Goal: Information Seeking & Learning: Learn about a topic

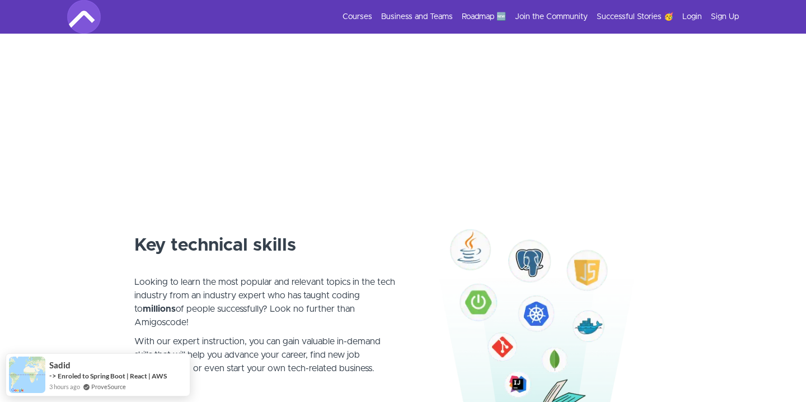
scroll to position [618, 0]
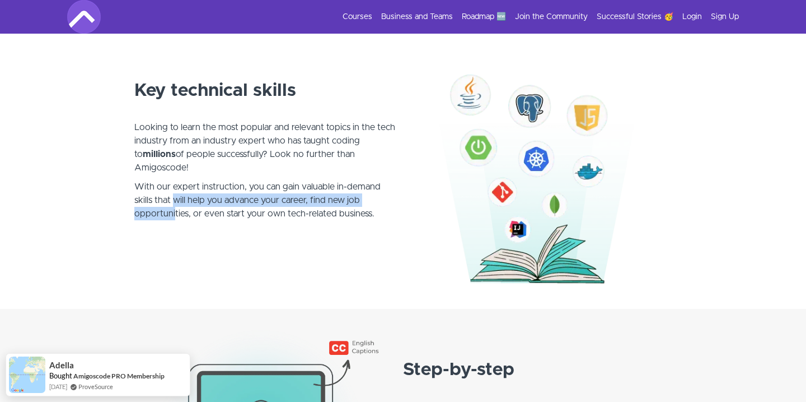
drag, startPoint x: 173, startPoint y: 202, endPoint x: 175, endPoint y: 217, distance: 15.2
click at [175, 218] on p "With our expert instruction, you can gain valuable in-demand skills that will h…" at bounding box center [265, 207] width 262 height 54
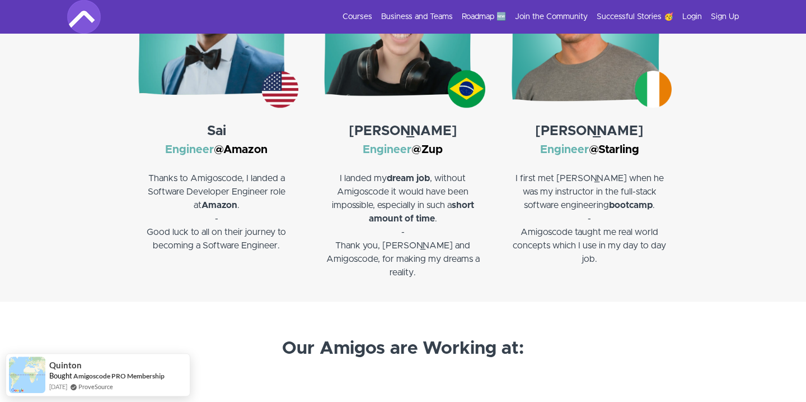
scroll to position [1778, 0]
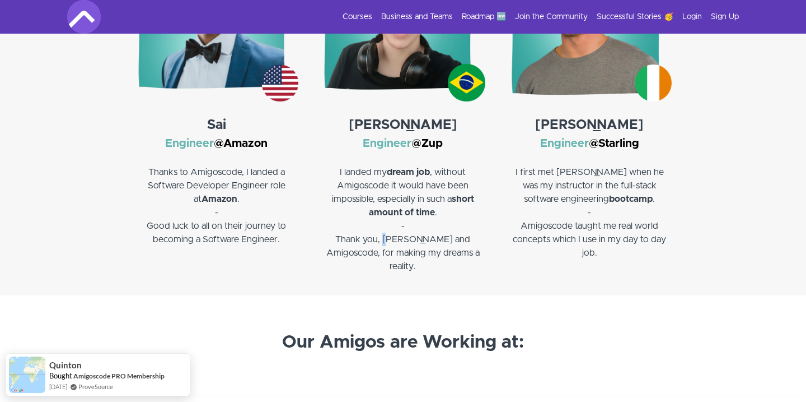
click at [375, 243] on p "Thank you, Nelson and Amigoscode, for making my dreams a reality." at bounding box center [403, 252] width 164 height 40
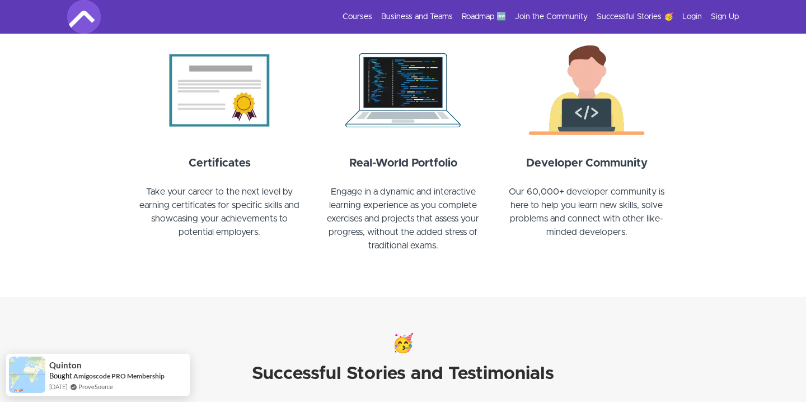
scroll to position [1159, 0]
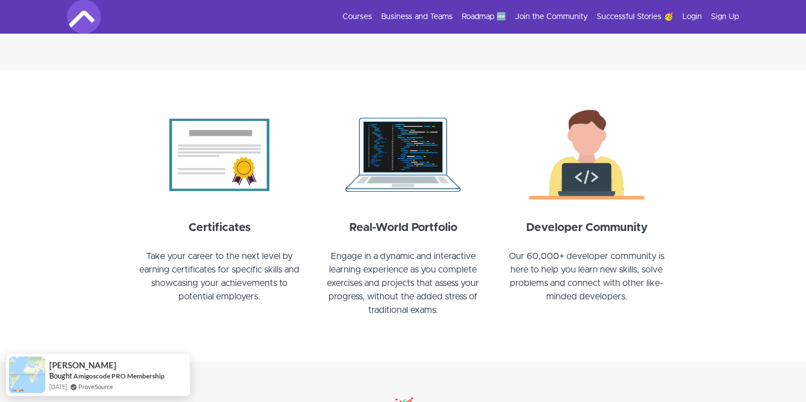
drag, startPoint x: 375, startPoint y: 22, endPoint x: 360, endPoint y: 23, distance: 14.6
click at [360, 23] on div "Courses Business and Teams Roadmap 🆕 Join the Community Successful Stories 🥳 Lo…" at bounding box center [403, 17] width 672 height 34
click at [360, 19] on link "Courses" at bounding box center [358, 16] width 30 height 11
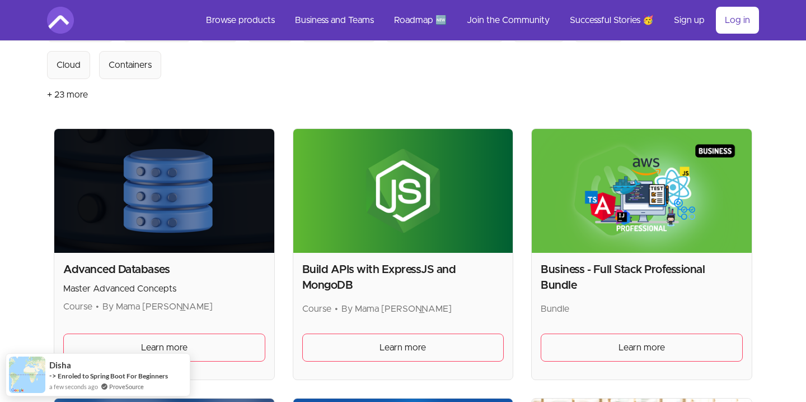
scroll to position [232, 0]
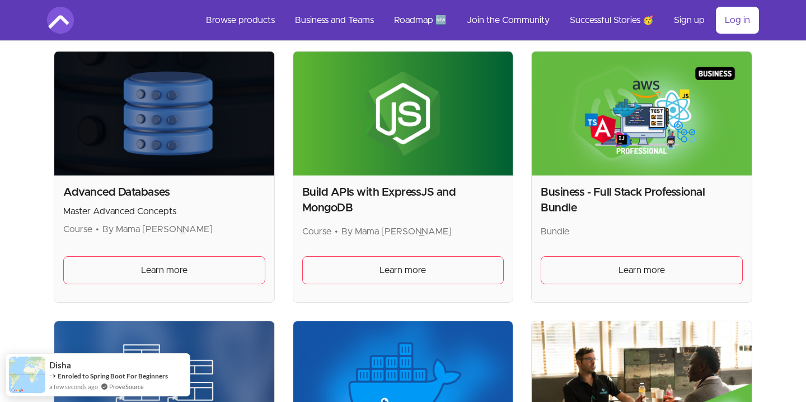
click at [236, 165] on img at bounding box center [164, 114] width 220 height 124
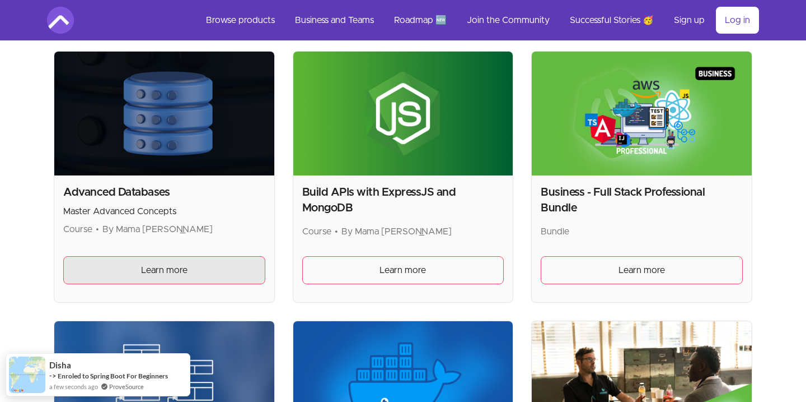
click at [200, 270] on link "Learn more" at bounding box center [164, 270] width 202 height 28
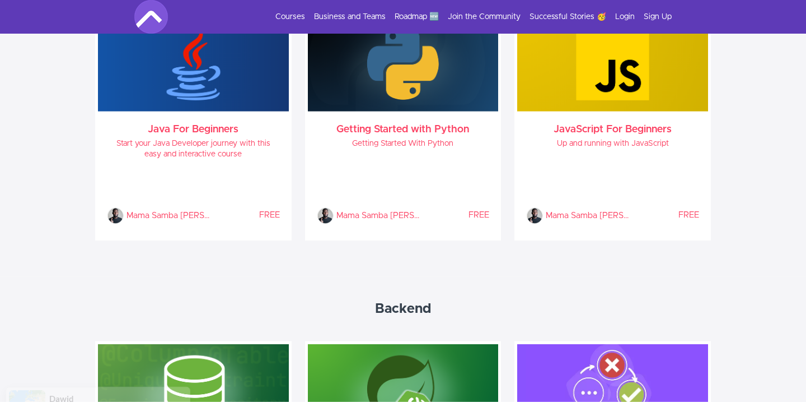
scroll to position [618, 0]
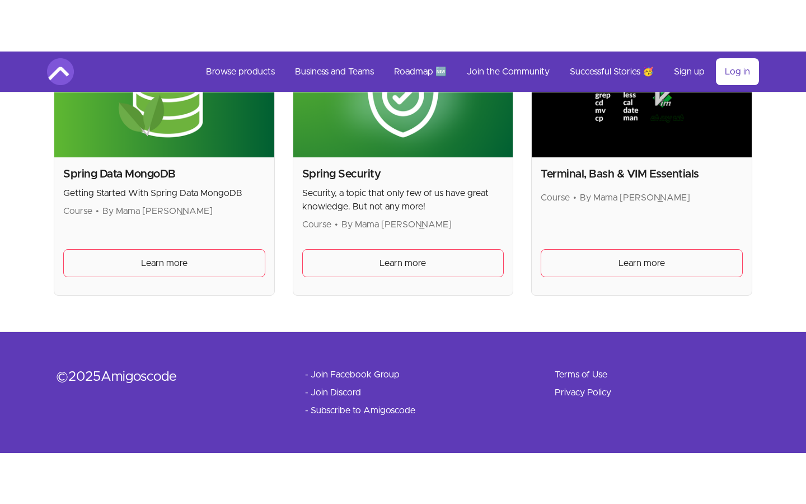
scroll to position [2995, 0]
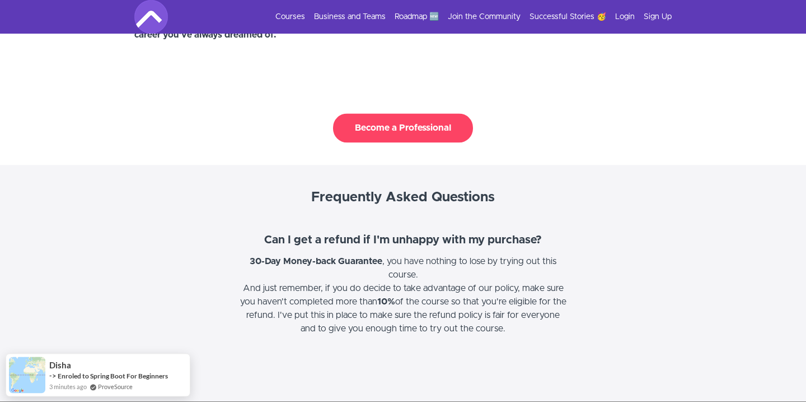
scroll to position [2715, 0]
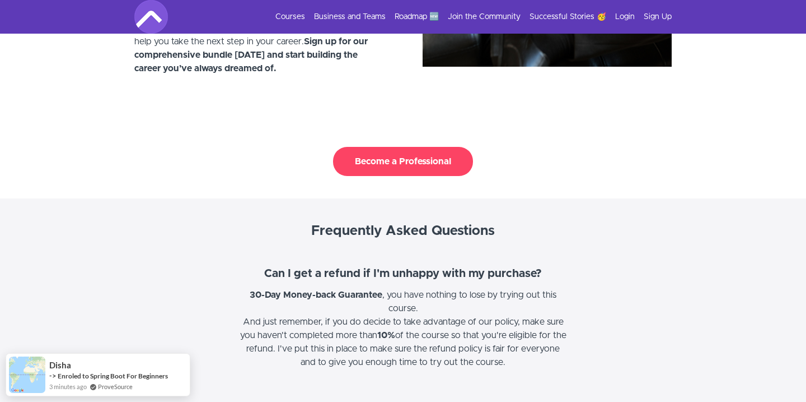
click at [436, 152] on button "Become a Professional" at bounding box center [403, 161] width 140 height 29
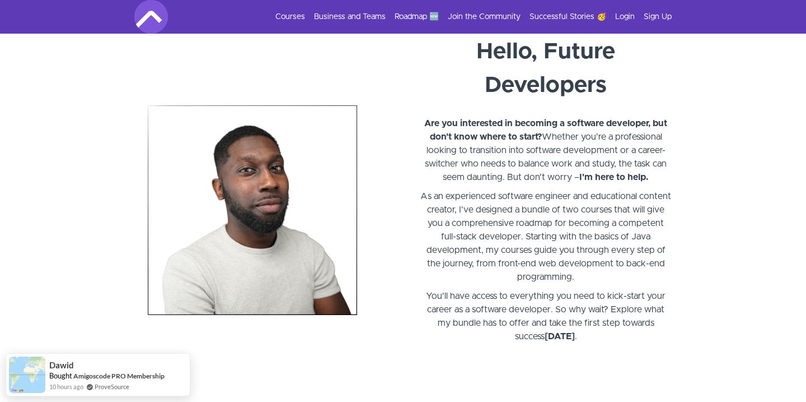
scroll to position [232, 0]
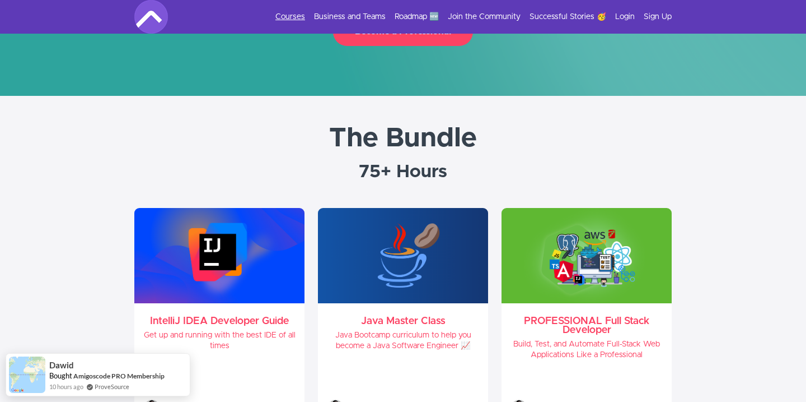
click at [292, 20] on link "Courses" at bounding box center [291, 16] width 30 height 11
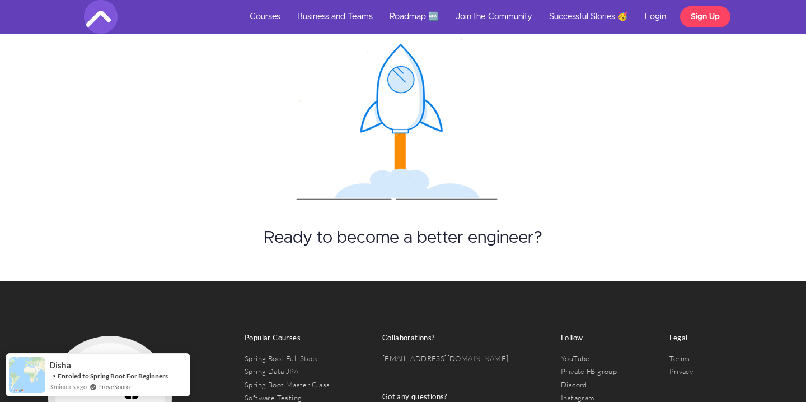
scroll to position [1855, 0]
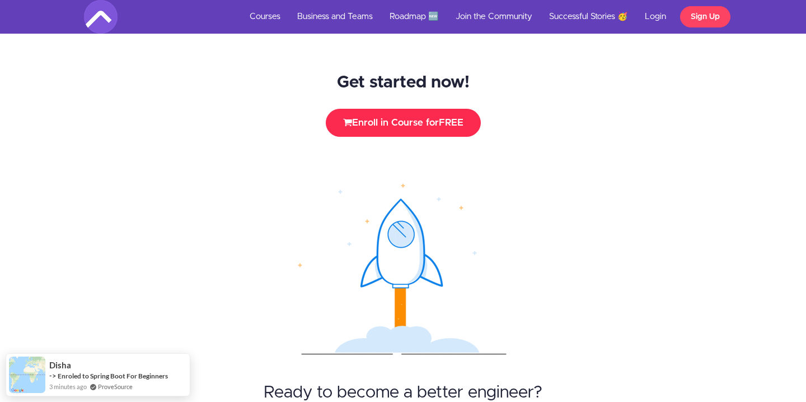
click at [436, 109] on button "Enroll in Course for FREE" at bounding box center [403, 123] width 155 height 28
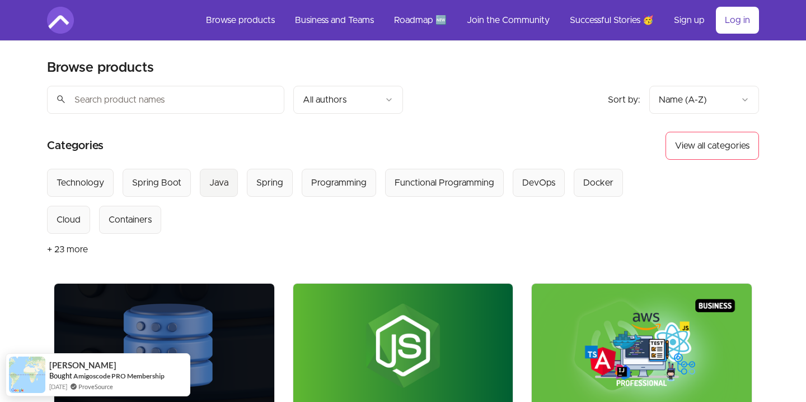
click at [209, 176] on div "Java" at bounding box center [218, 182] width 19 height 13
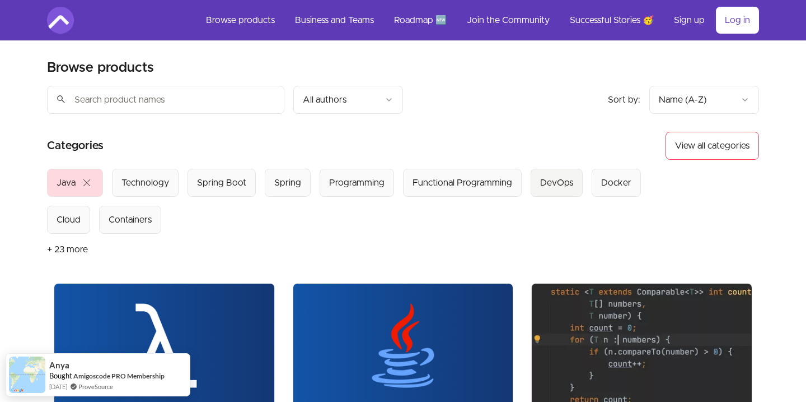
click at [565, 179] on div "DevOps" at bounding box center [556, 182] width 33 height 13
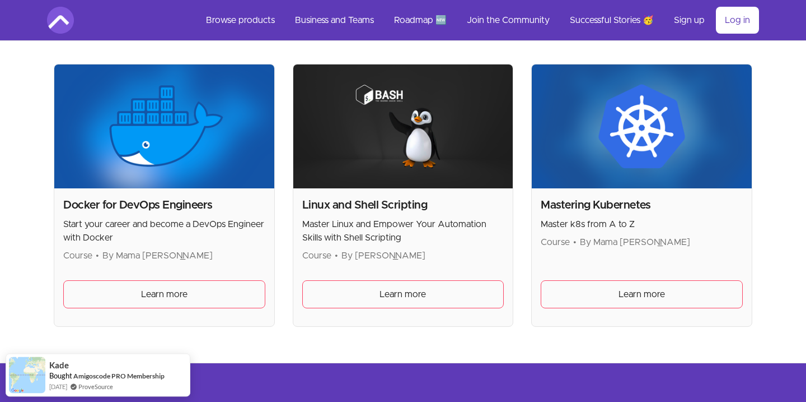
scroll to position [301, 0]
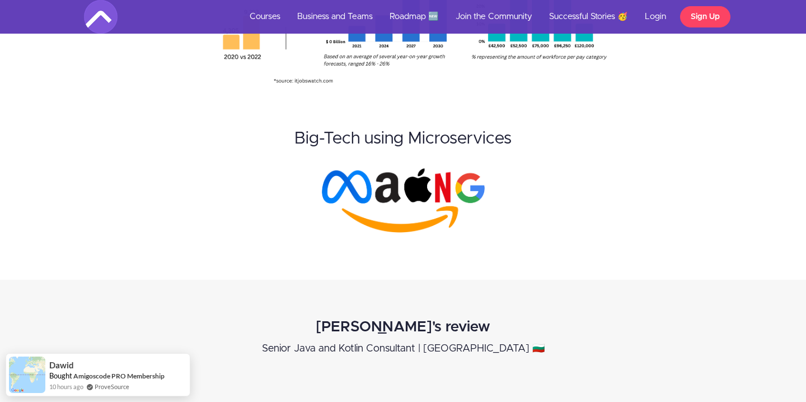
scroll to position [1391, 0]
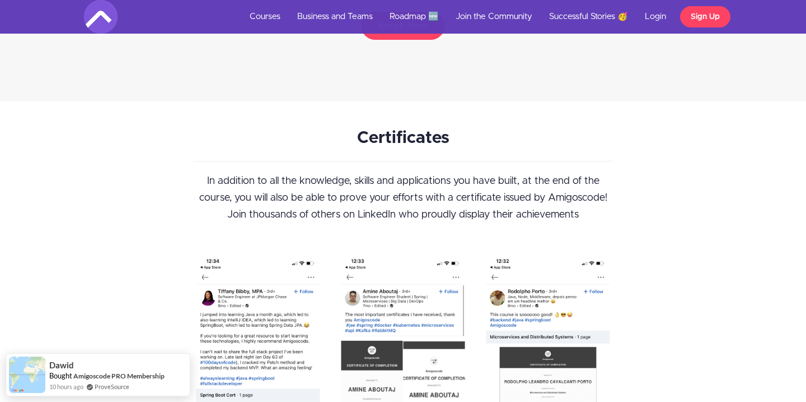
scroll to position [4405, 0]
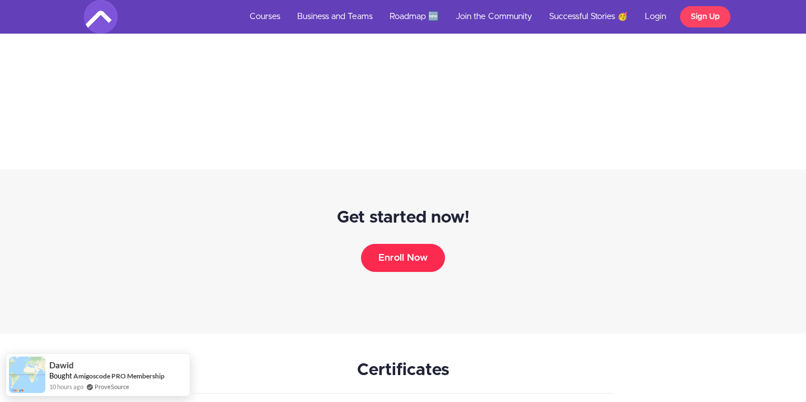
click at [394, 256] on button "Enroll Now" at bounding box center [403, 258] width 84 height 28
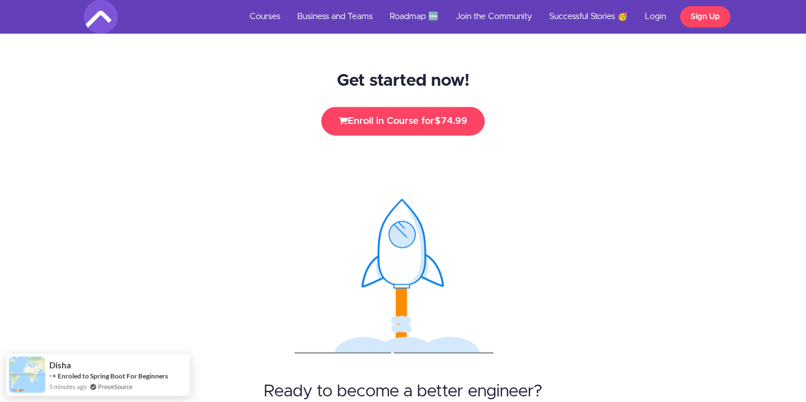
scroll to position [4869, 0]
